Goal: Navigation & Orientation: Find specific page/section

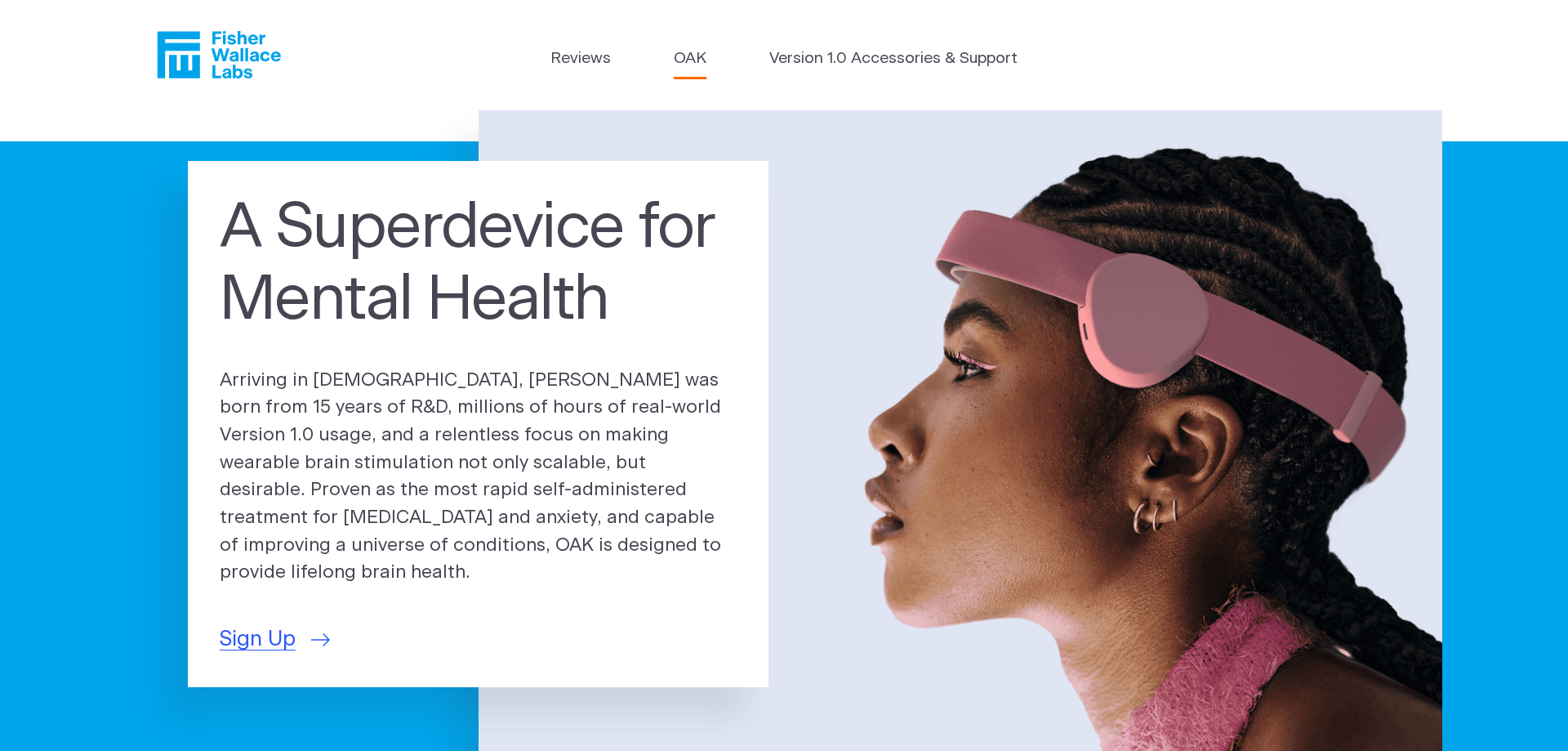
click at [697, 58] on link "OAK" at bounding box center [690, 59] width 33 height 24
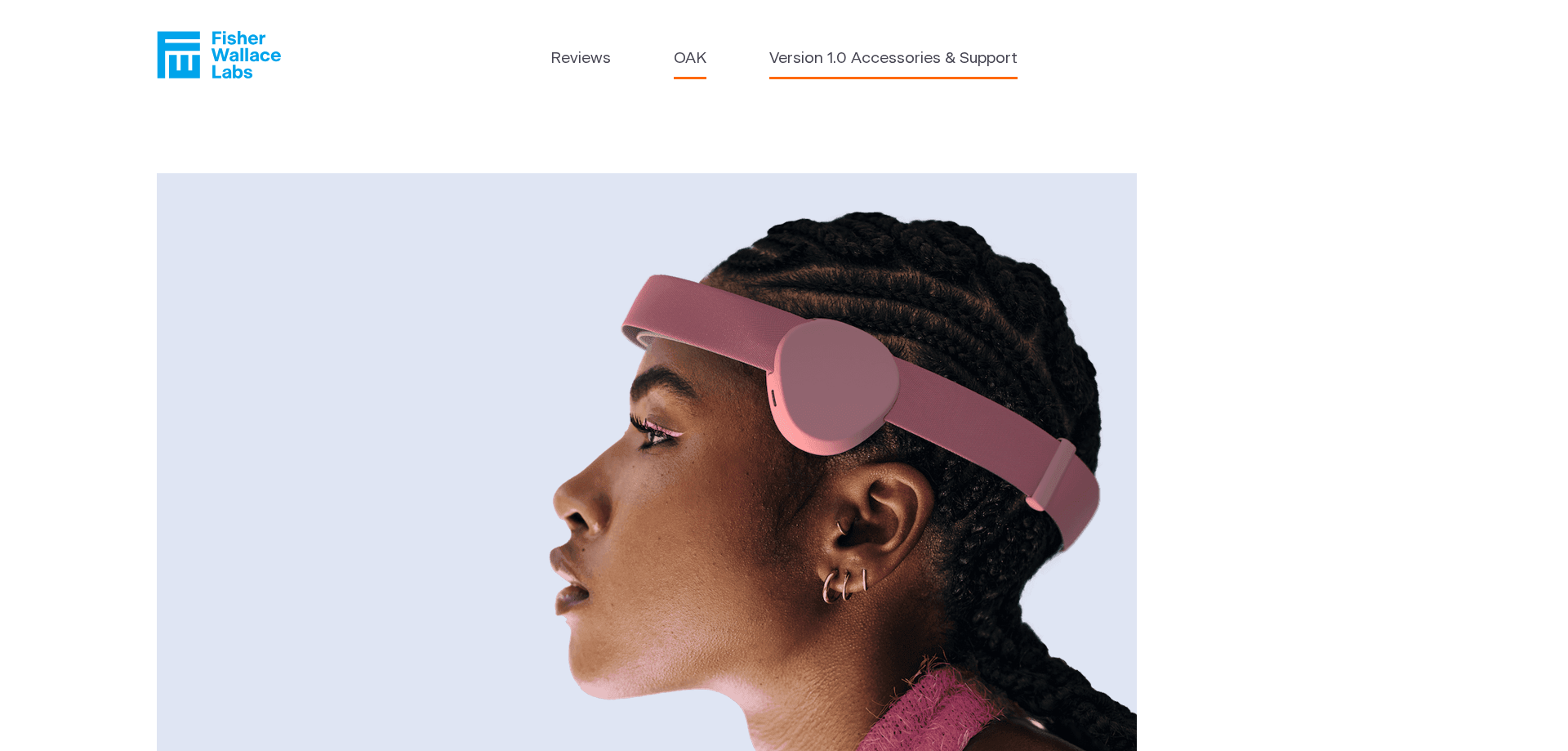
click at [832, 60] on link "Version 1.0 Accessories & Support" at bounding box center [893, 59] width 248 height 24
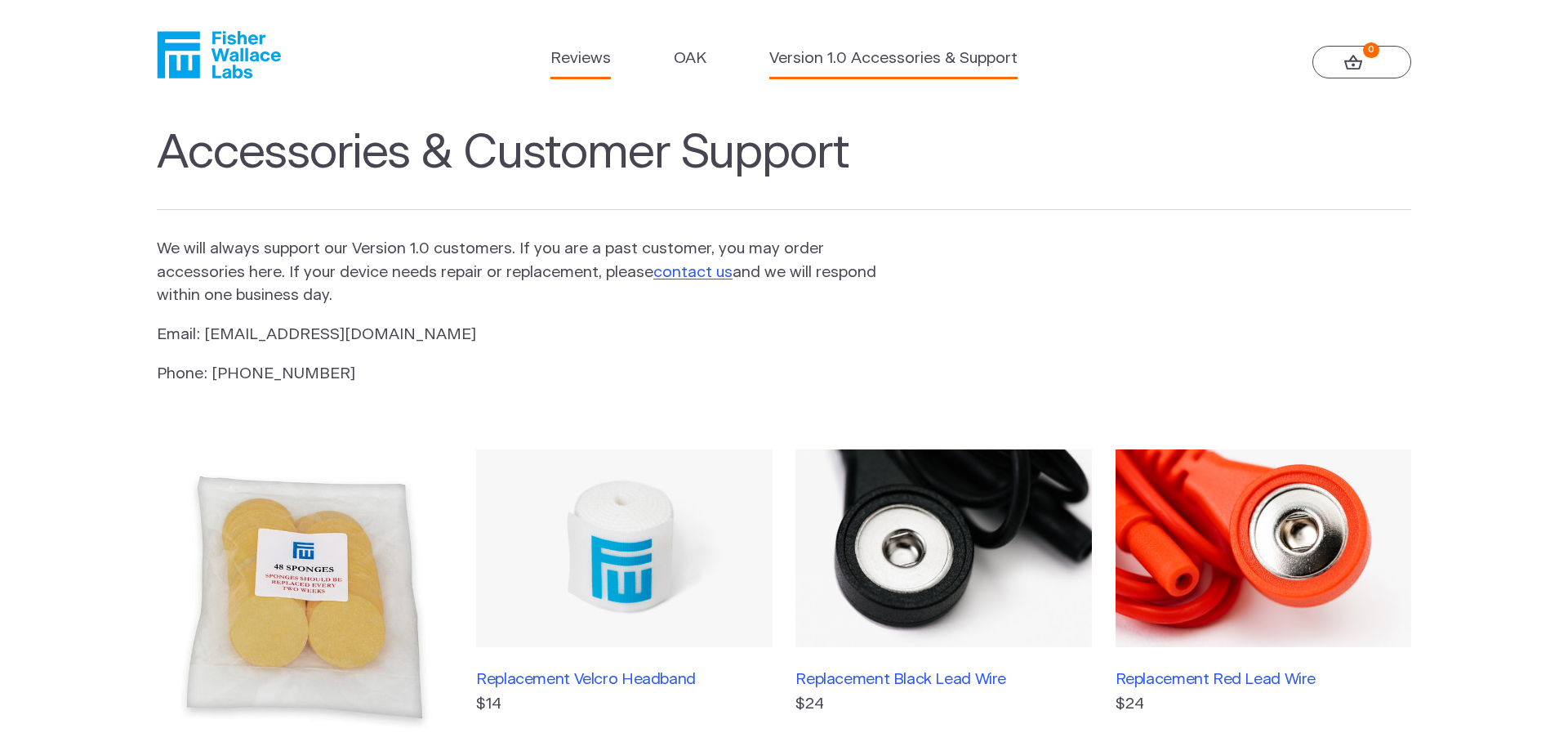
click at [607, 68] on link "Reviews" at bounding box center [580, 59] width 60 height 24
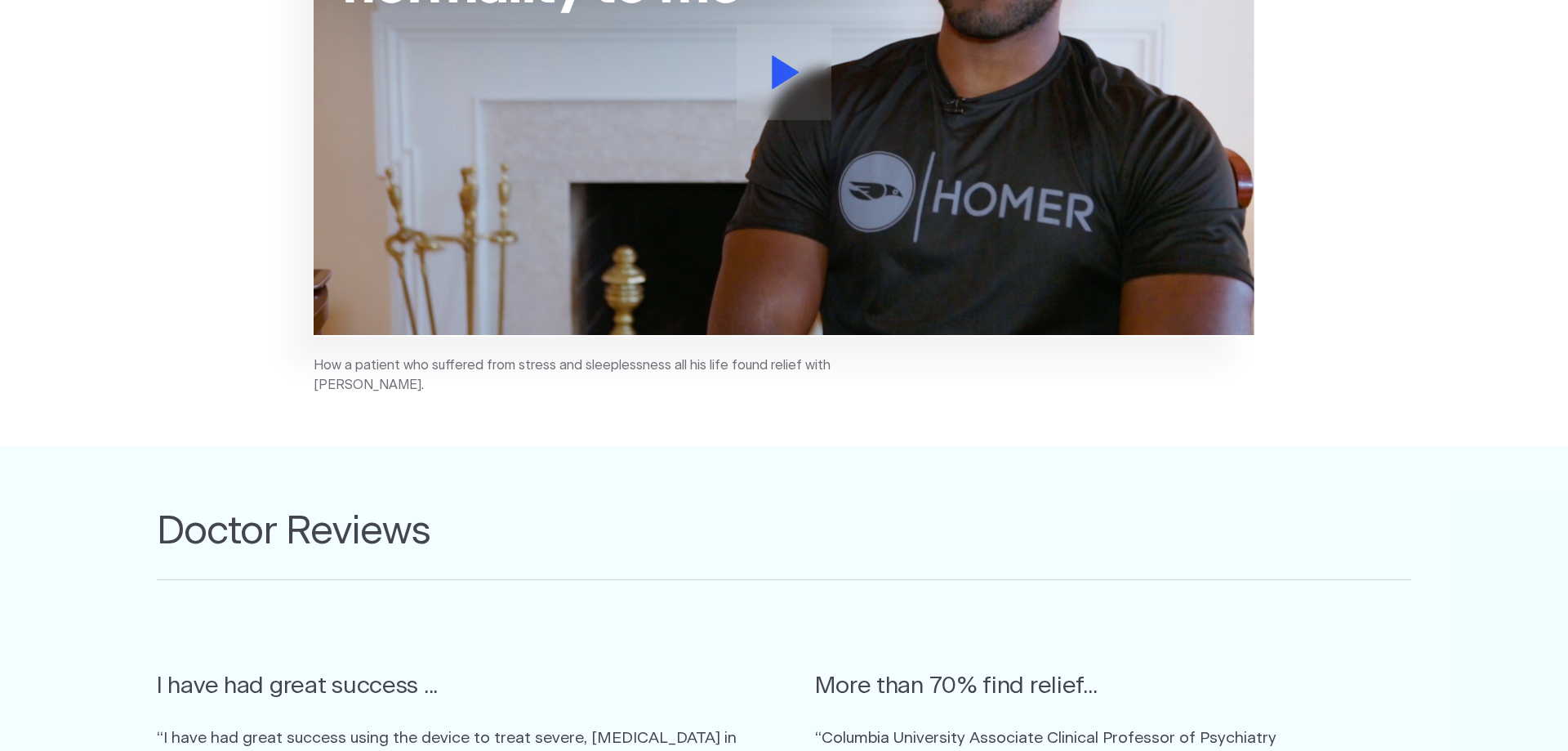
scroll to position [500, 0]
